Goal: Connect with others: Connect with others

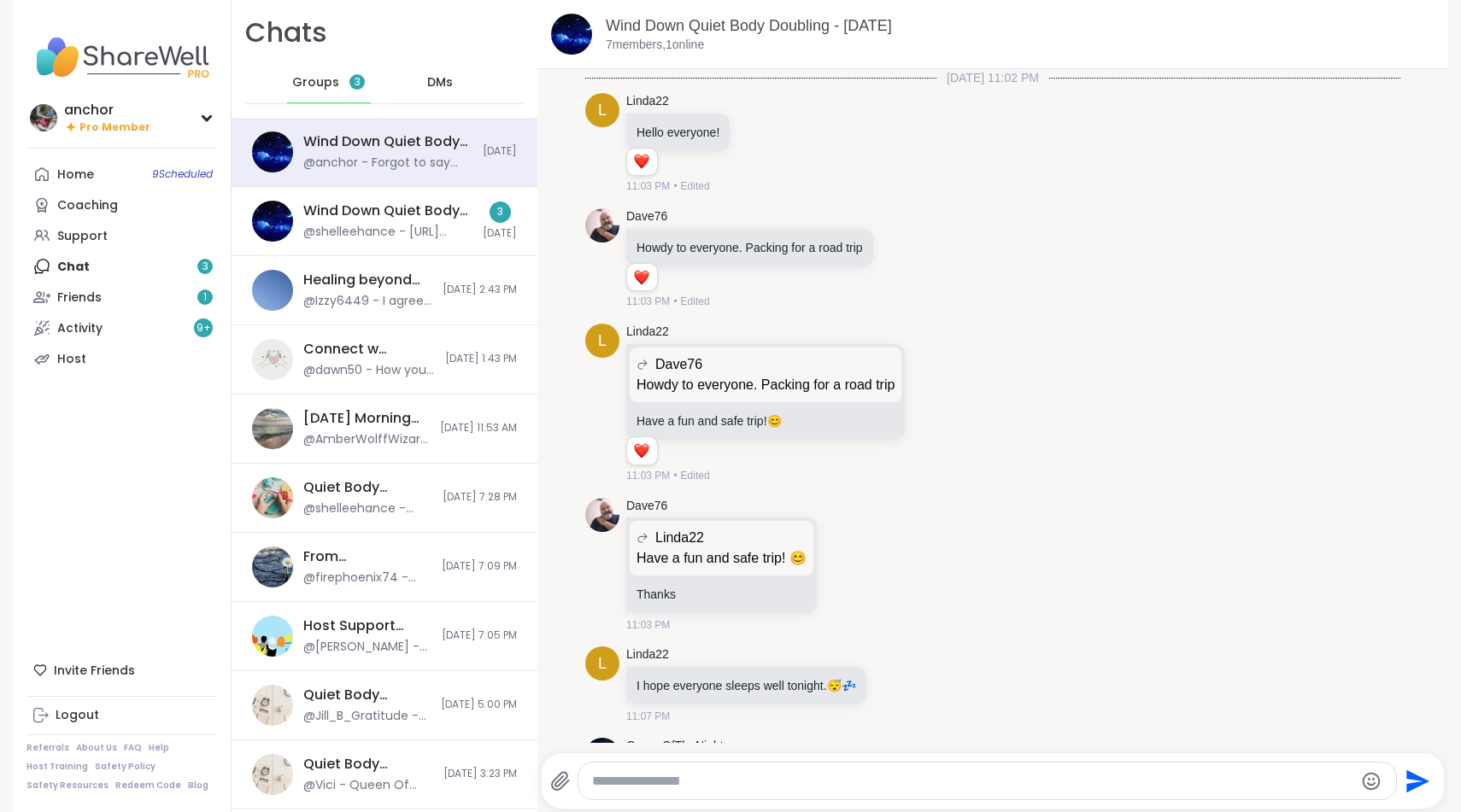
click at [393, 246] on div "Wind Down Quiet Body Doubling - [DATE] @shelleehance - [URL][DOMAIN_NAME] 3 [DA…" at bounding box center [384, 221] width 306 height 69
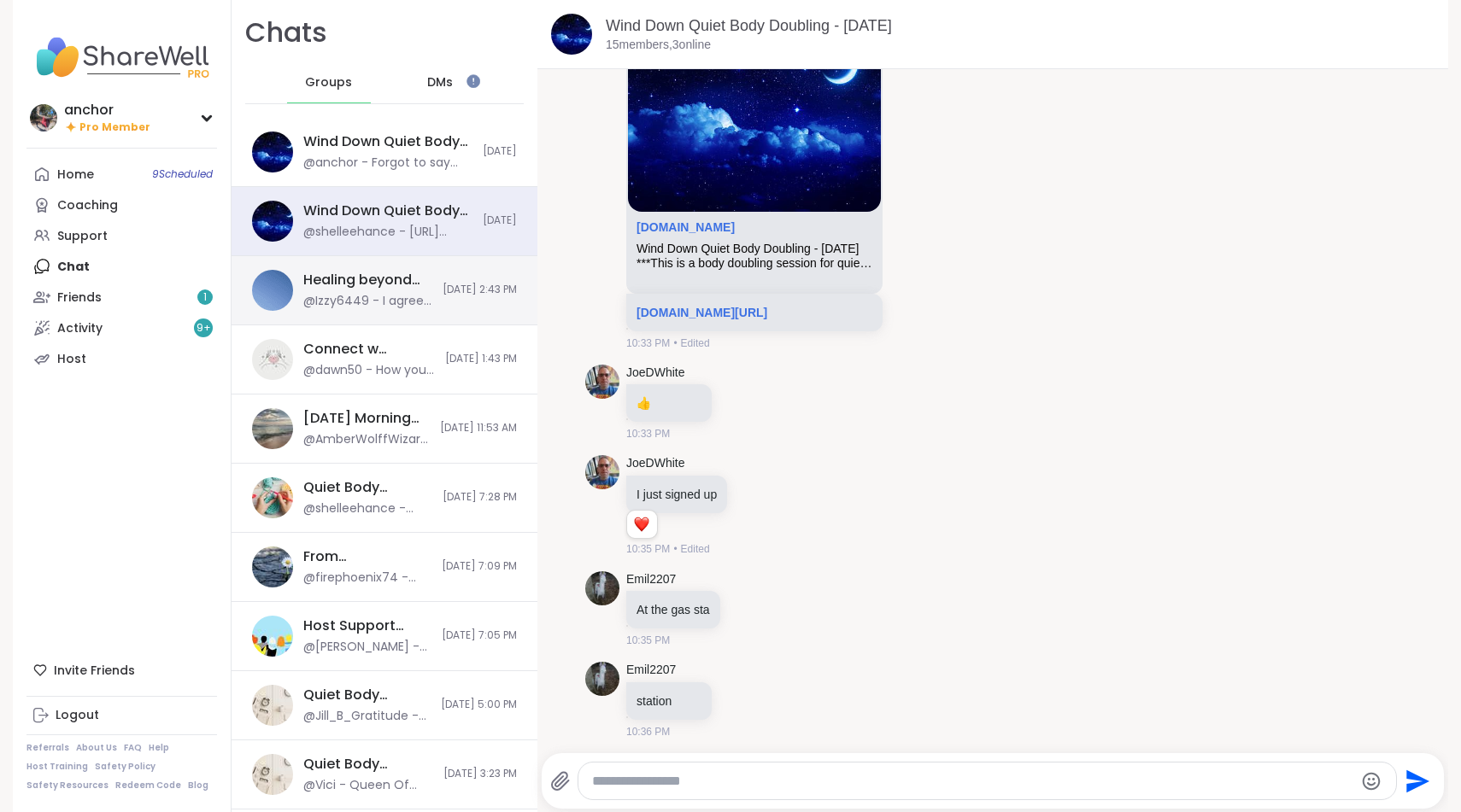
scroll to position [3670, 0]
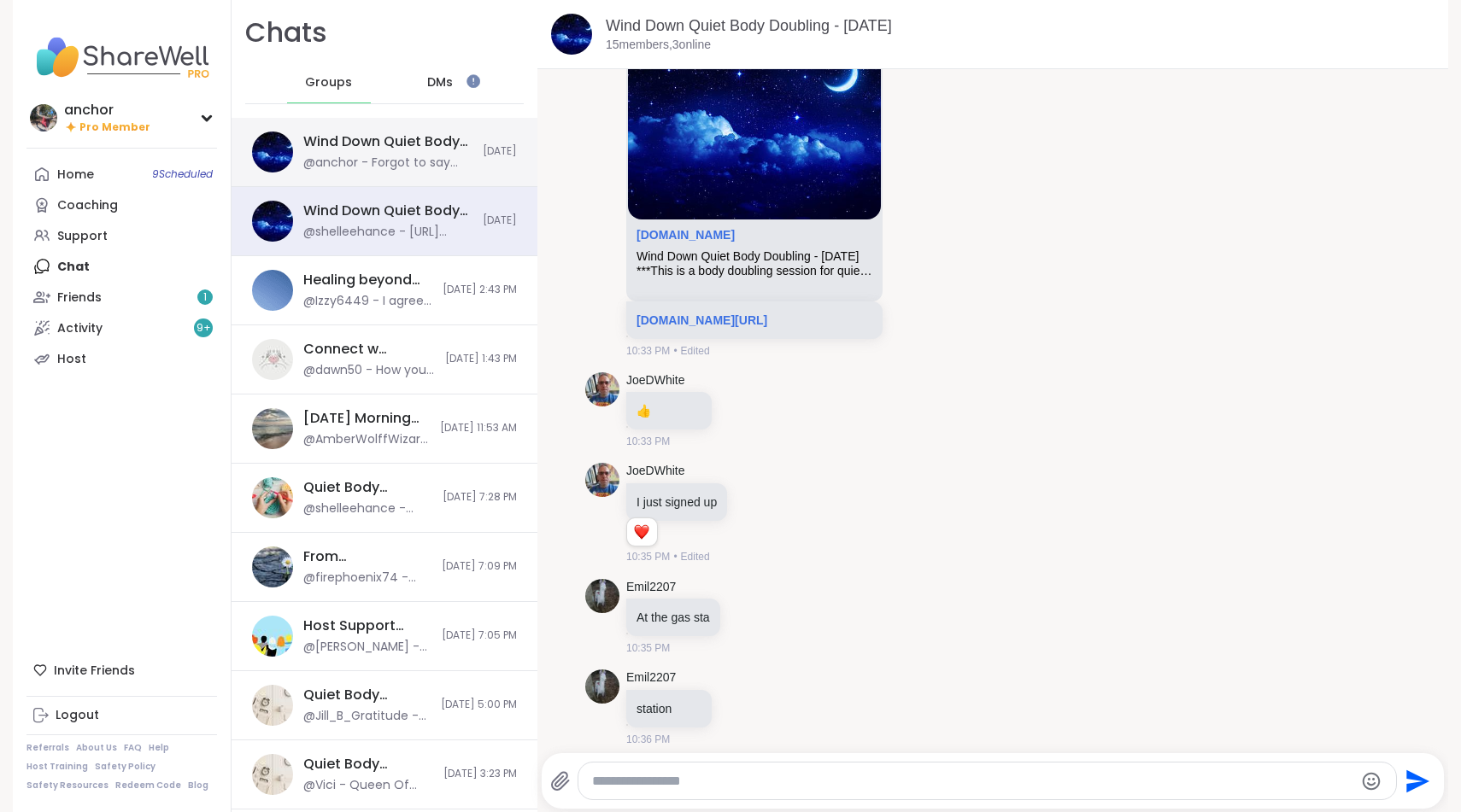
click at [384, 172] on div "Wind Down Quiet Body Doubling - [DATE] @anchor - Forgot to say g’night. Sleep w…" at bounding box center [384, 152] width 306 height 69
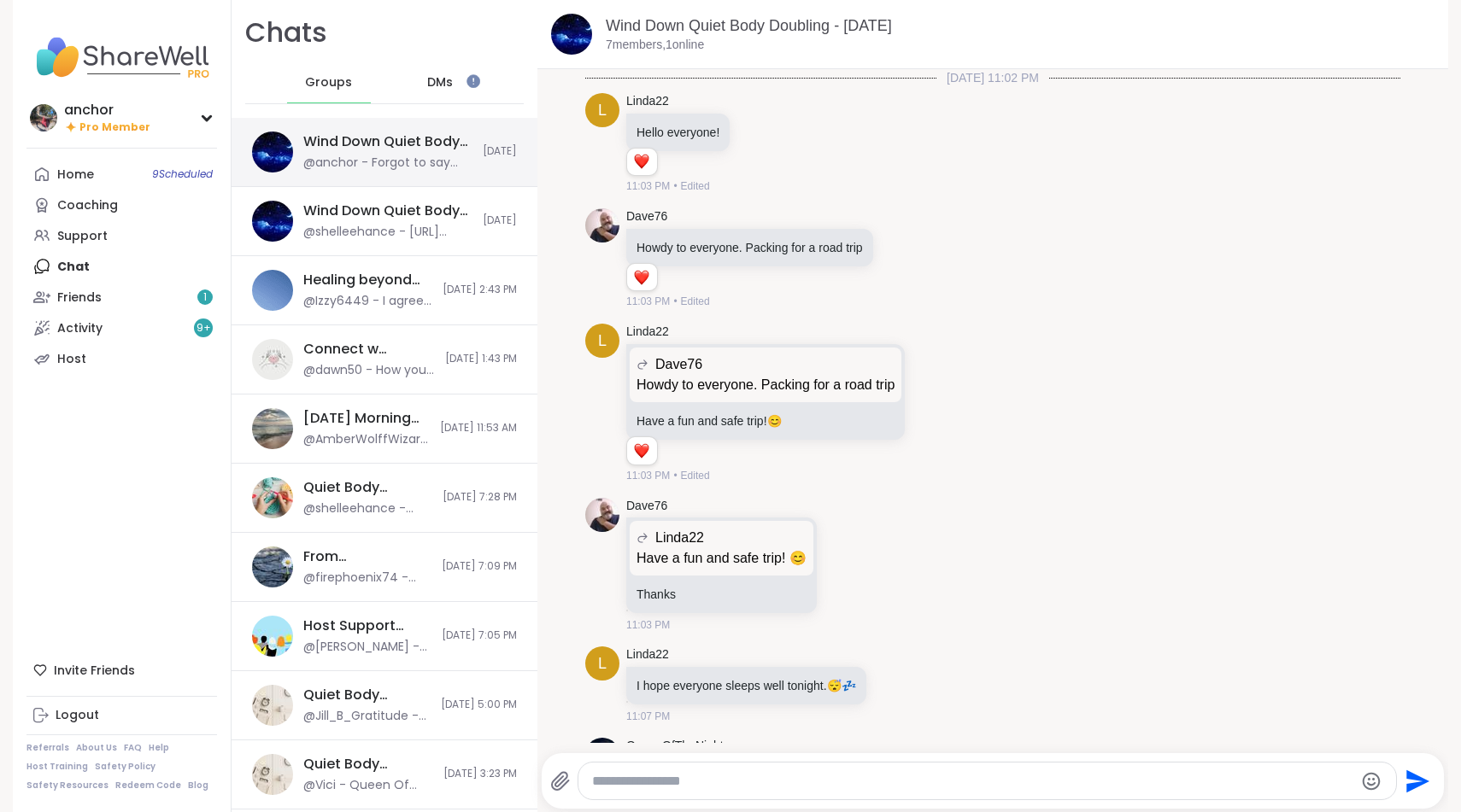
scroll to position [950, 0]
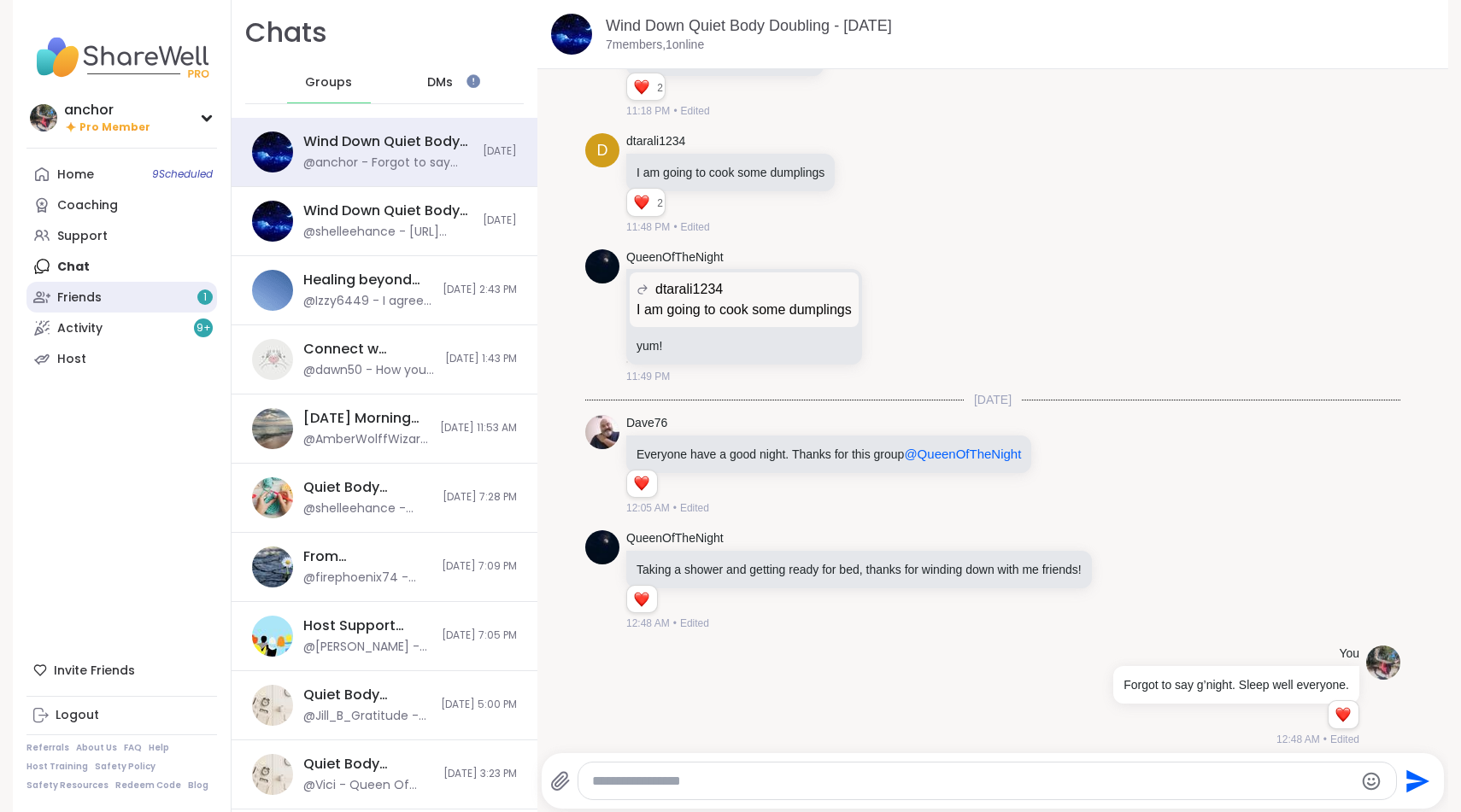
click at [142, 300] on link "Friends 1" at bounding box center [121, 297] width 190 height 31
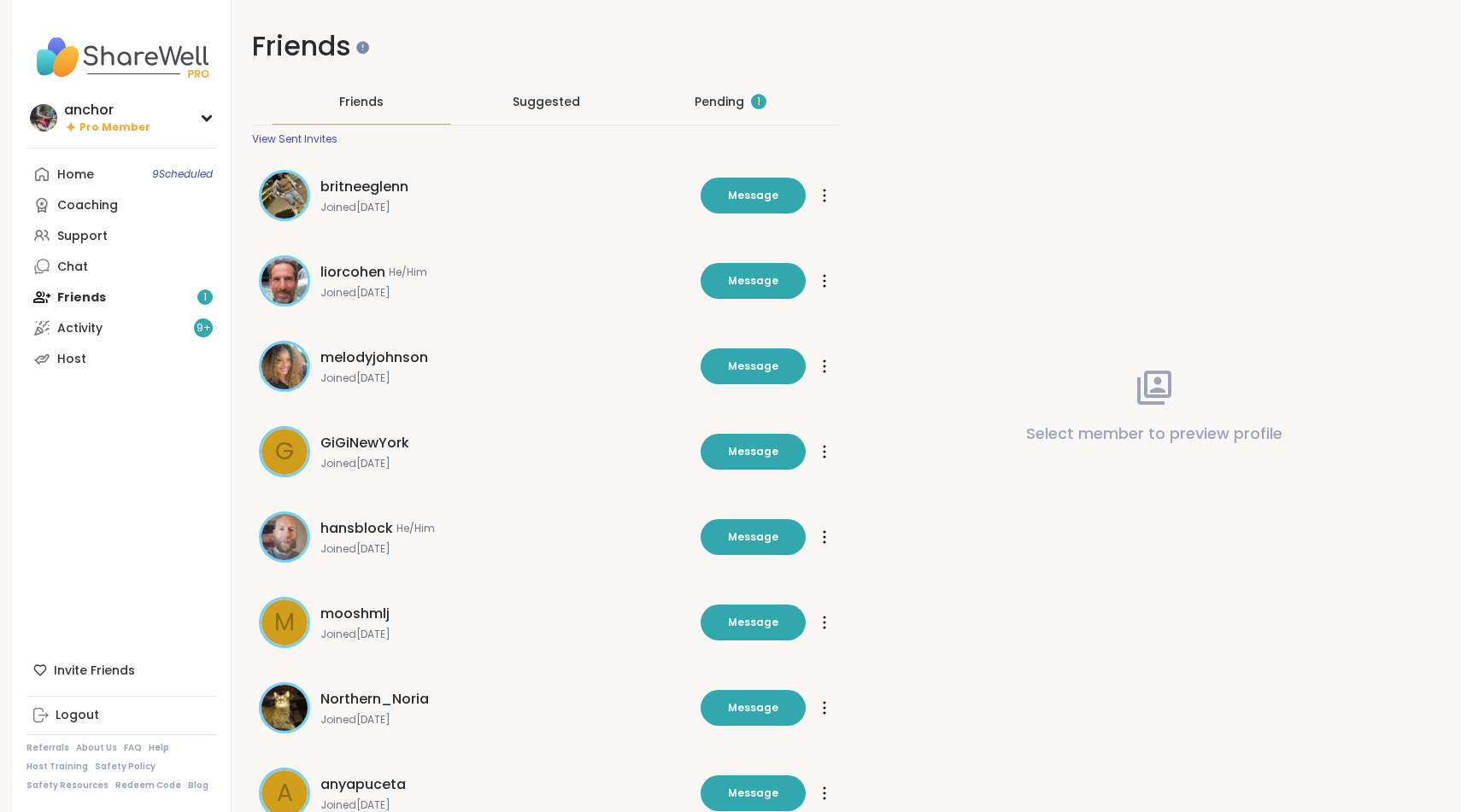
click at [736, 101] on div "Pending 1" at bounding box center [730, 101] width 72 height 17
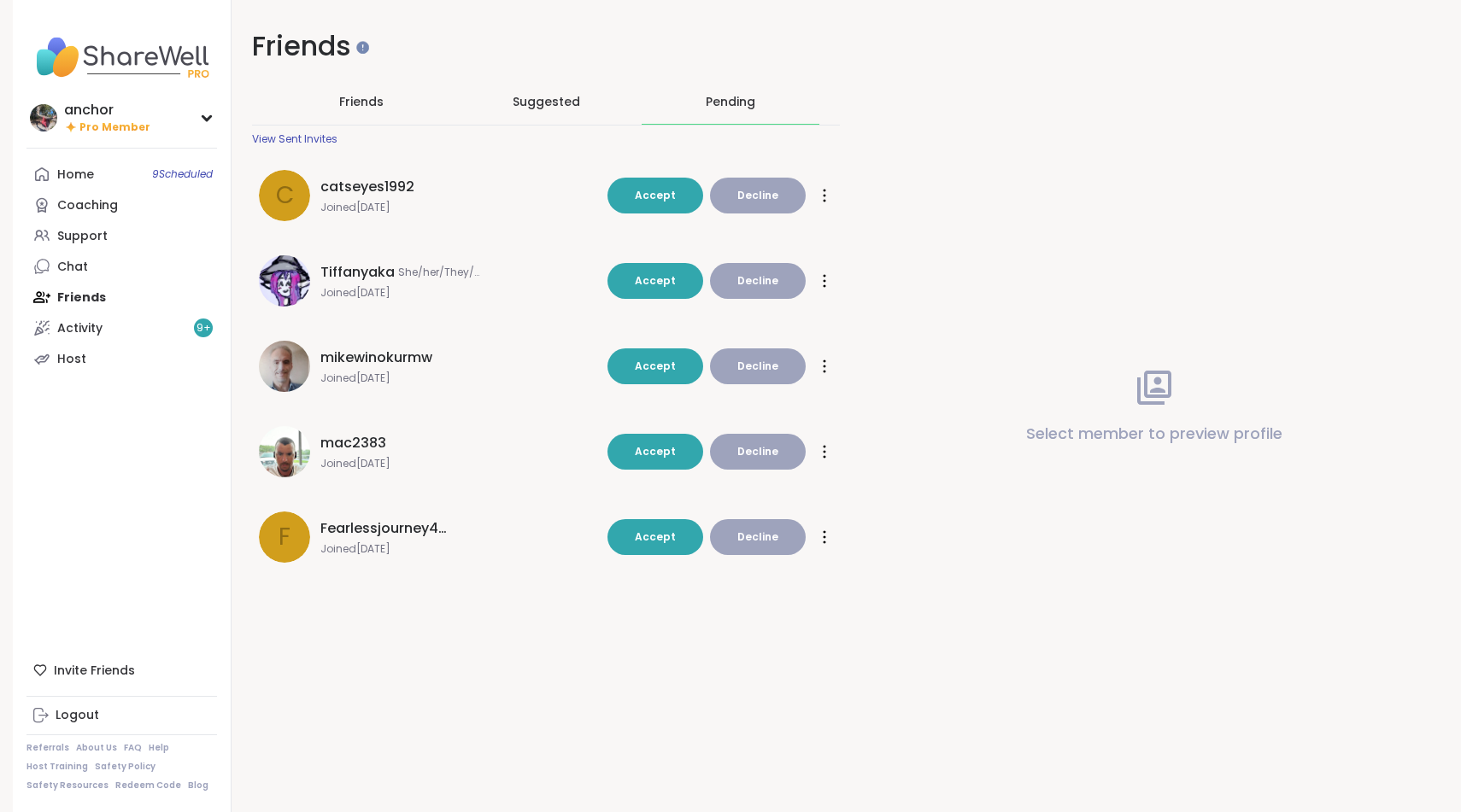
click at [391, 523] on span "Fearlessjourney4love" at bounding box center [385, 528] width 128 height 20
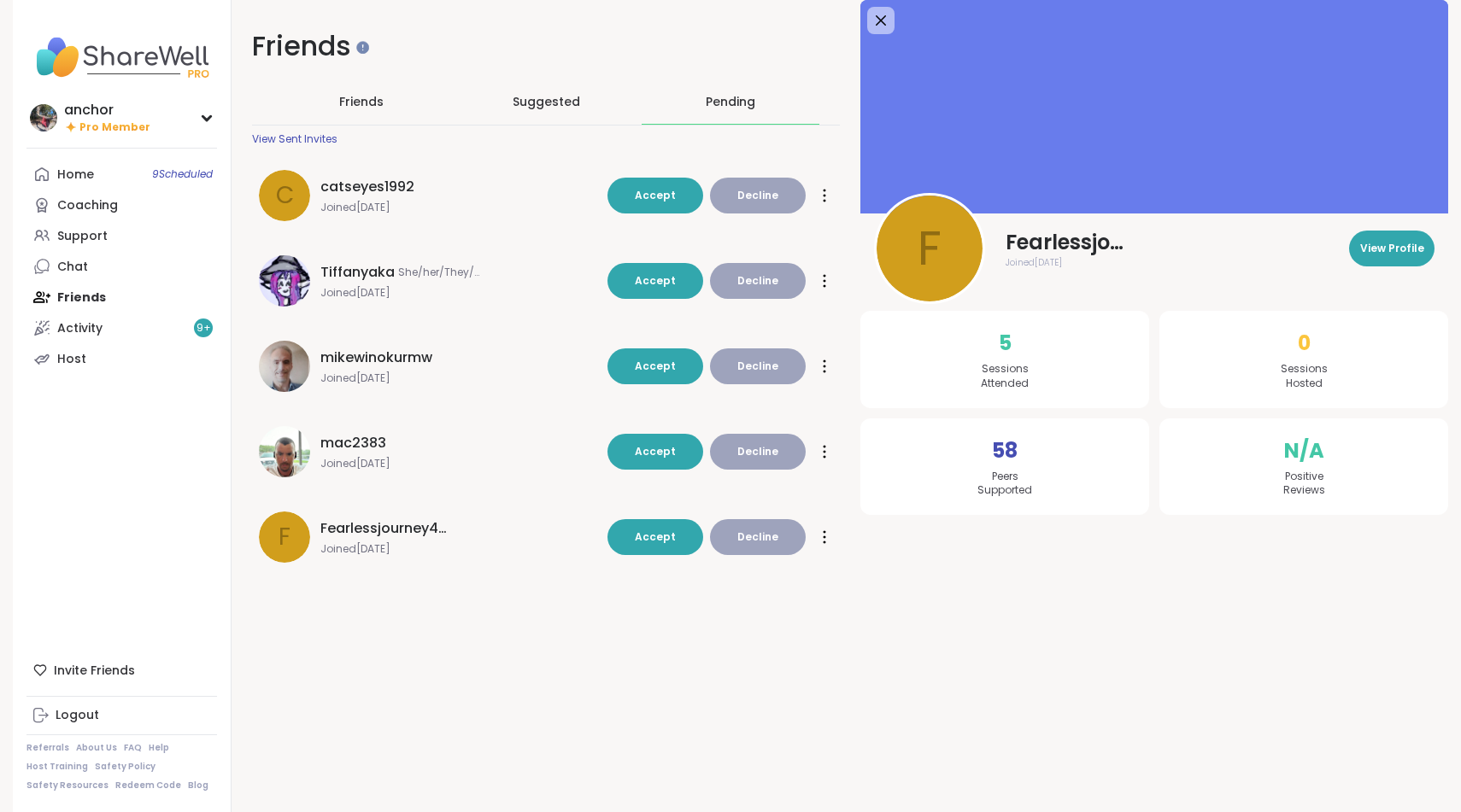
click at [1058, 236] on span "Fearlessjourney4love" at bounding box center [1069, 242] width 128 height 27
click at [80, 181] on div "Home 9 Scheduled" at bounding box center [75, 174] width 36 height 17
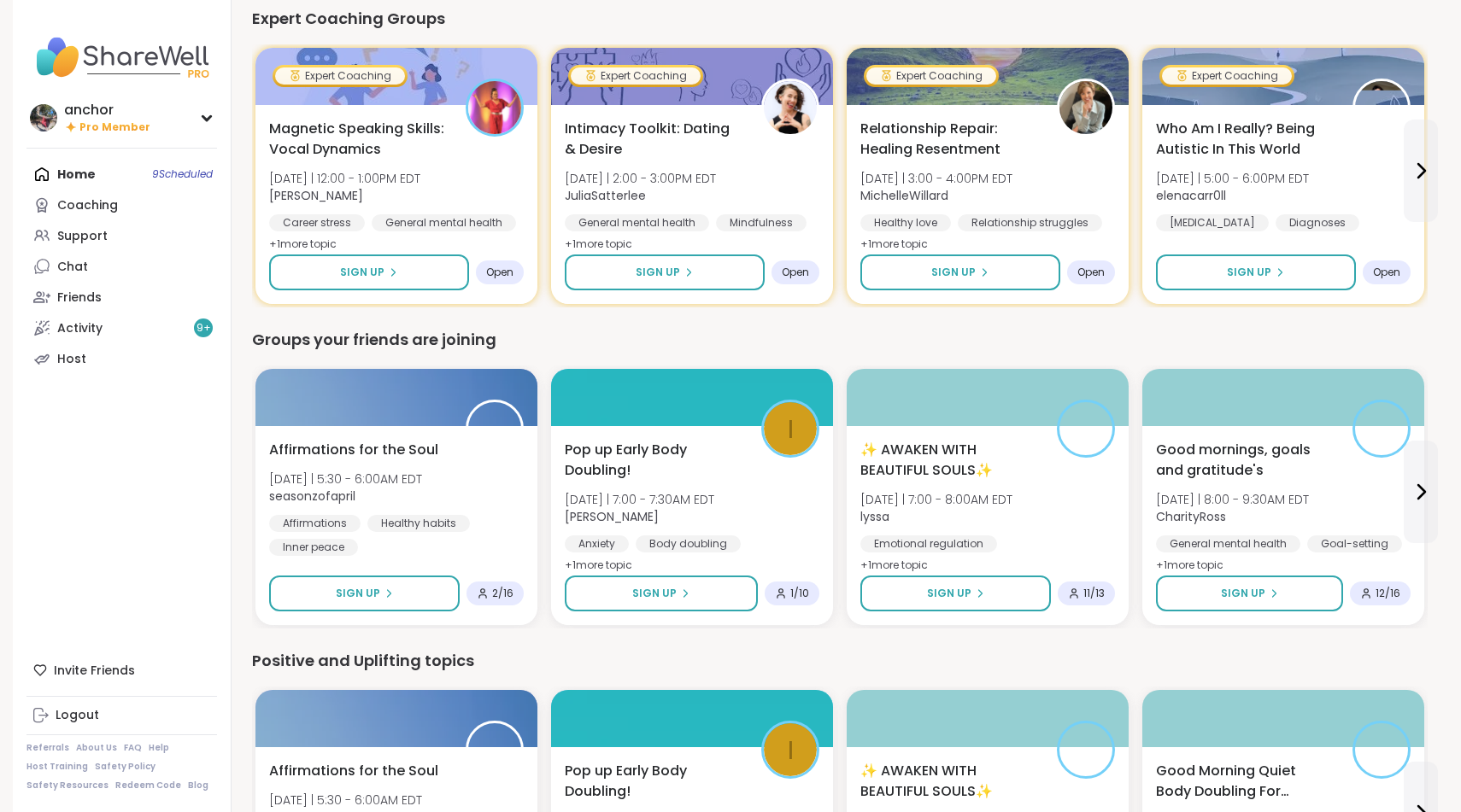
scroll to position [1121, 0]
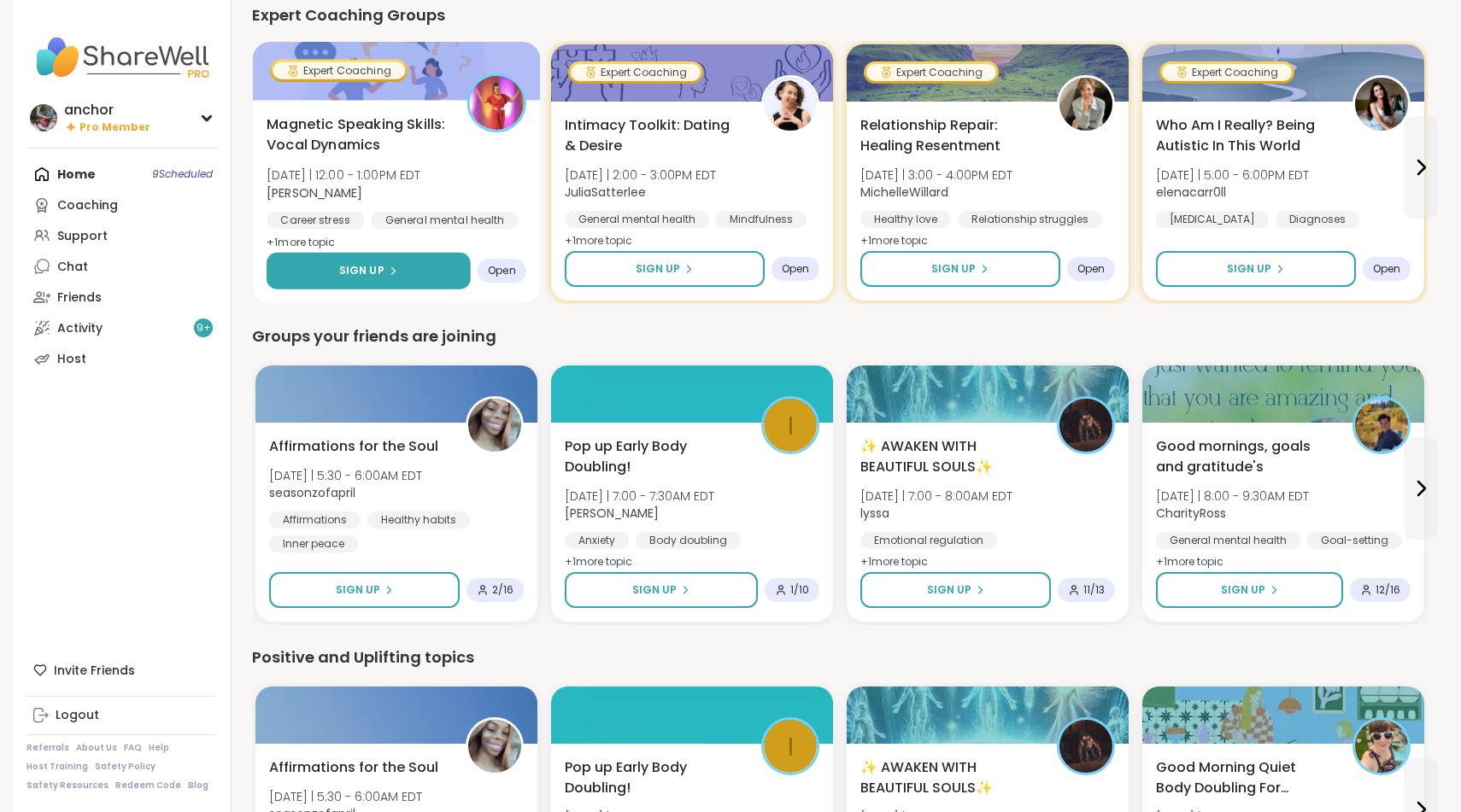
click at [438, 276] on button "Sign Up" at bounding box center [369, 270] width 205 height 36
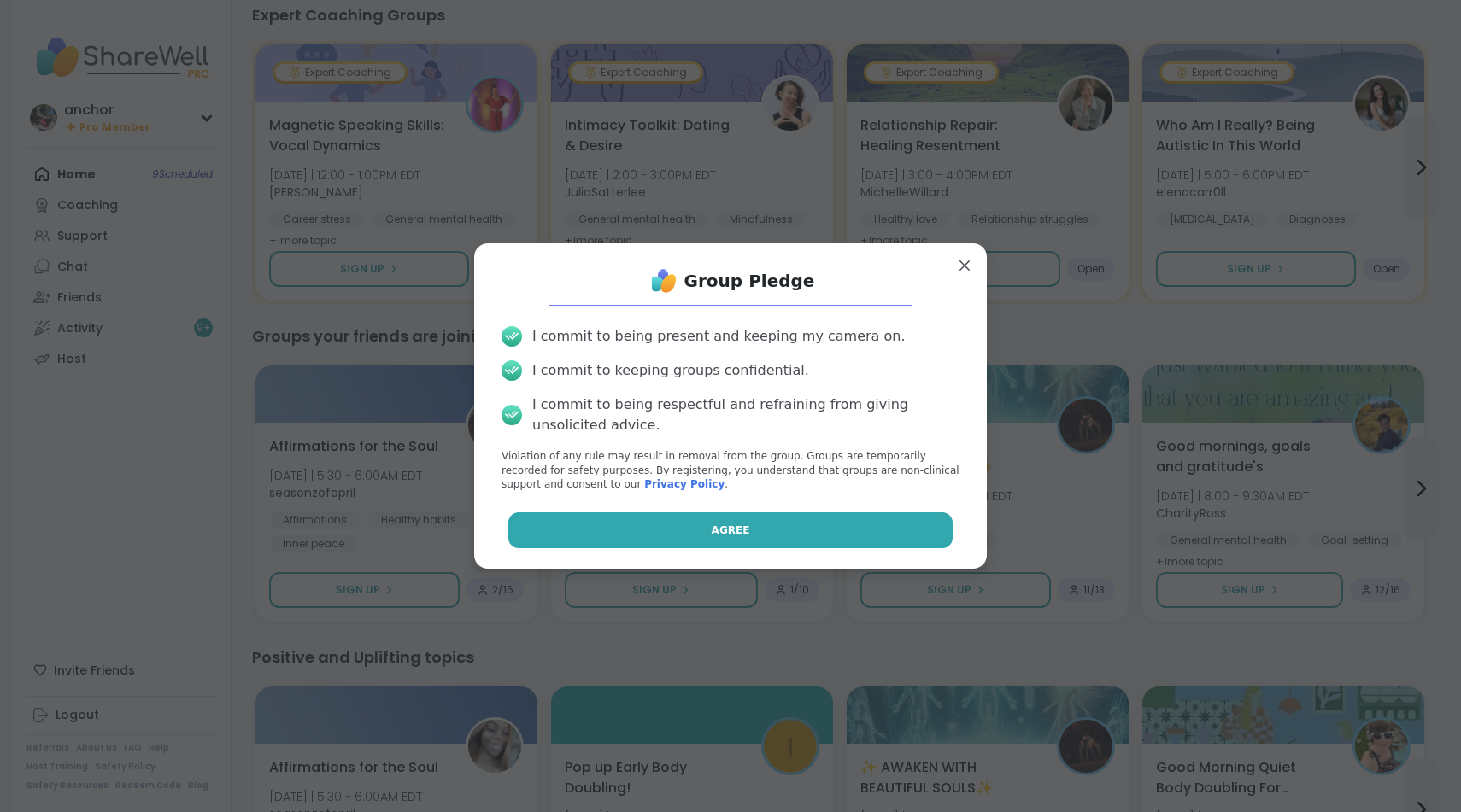
click at [635, 524] on button "Agree" at bounding box center [731, 530] width 446 height 36
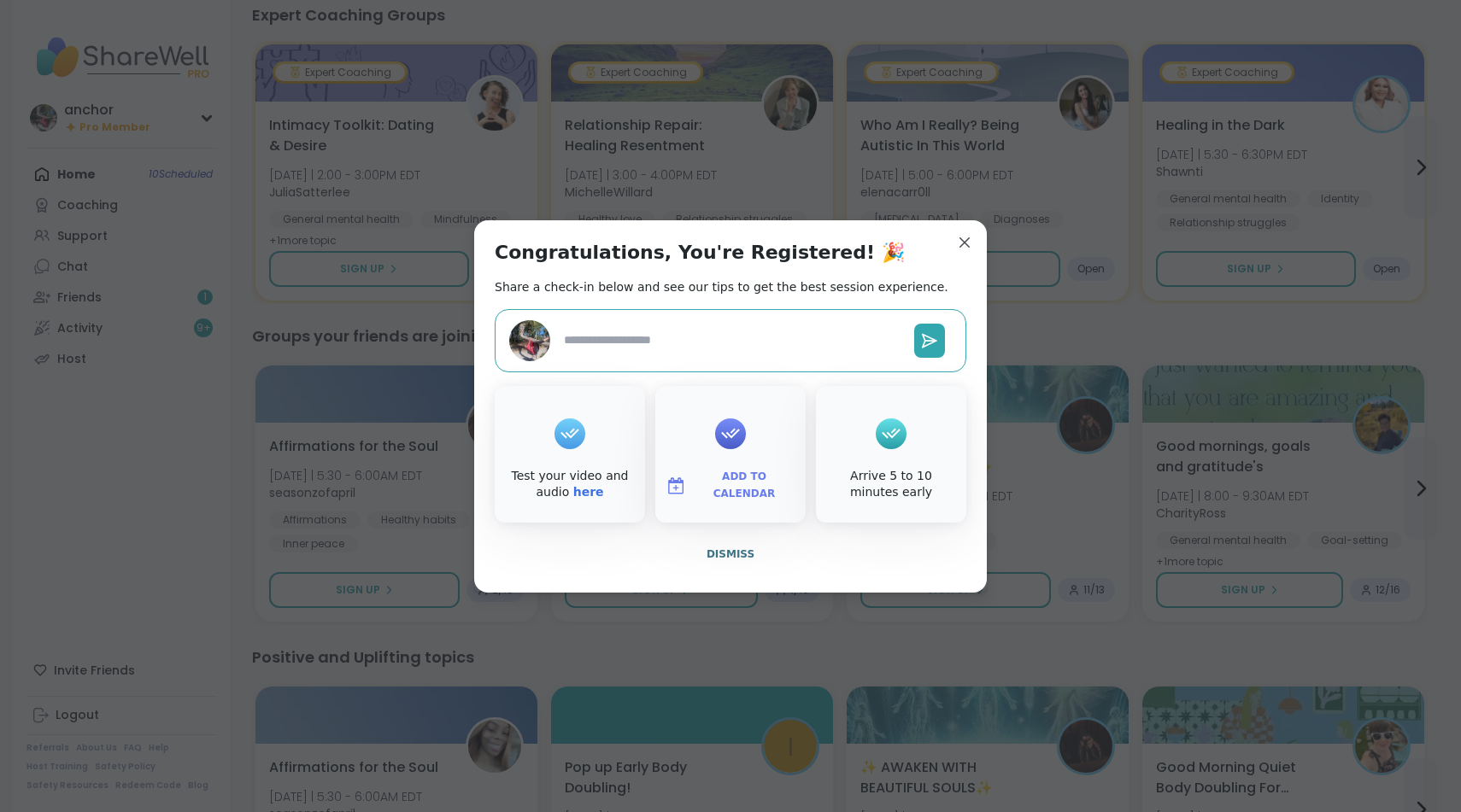
type textarea "*"
click at [751, 562] on button "Dismiss" at bounding box center [730, 554] width 471 height 36
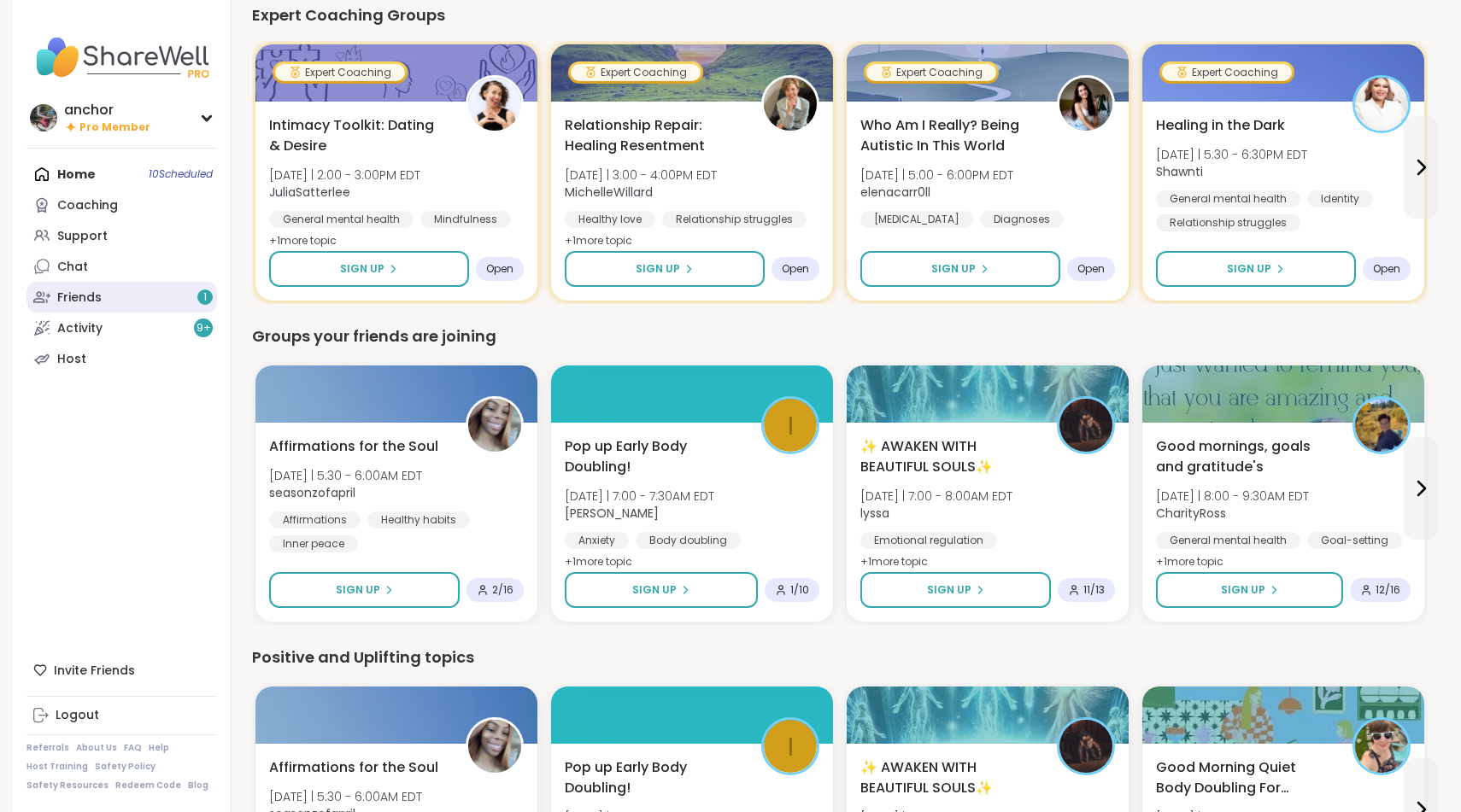
click at [154, 291] on link "Friends 1" at bounding box center [121, 297] width 190 height 31
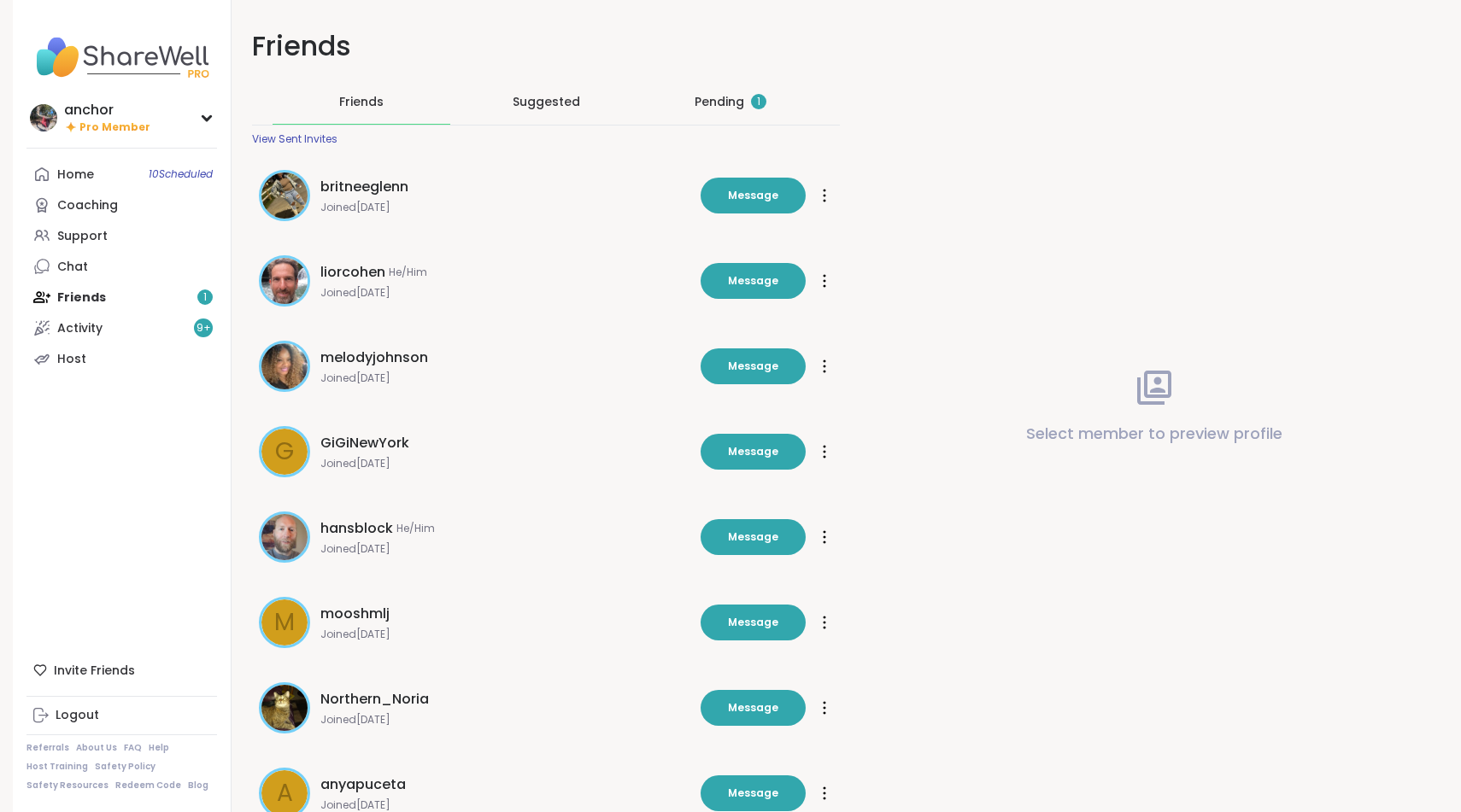
click at [722, 121] on div "Pending 1" at bounding box center [730, 102] width 178 height 44
